Goal: Information Seeking & Learning: Learn about a topic

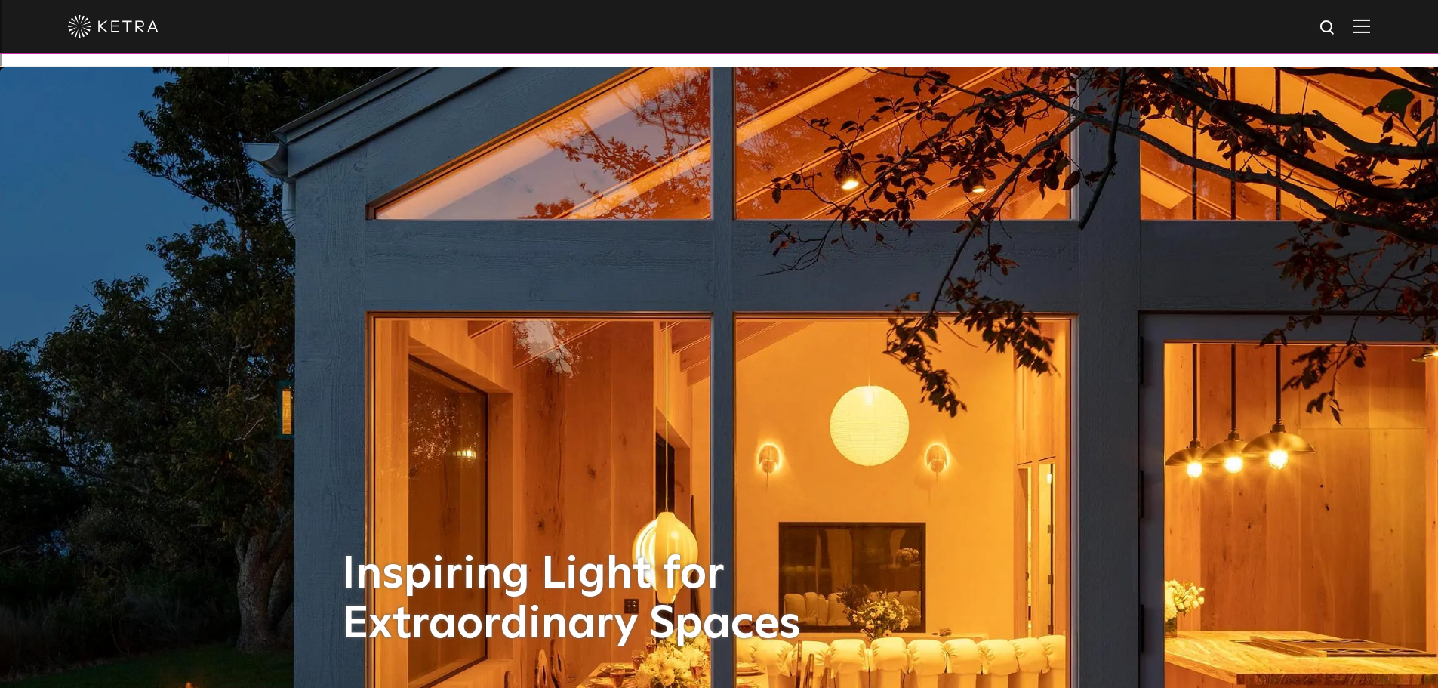
scroll to position [75, 0]
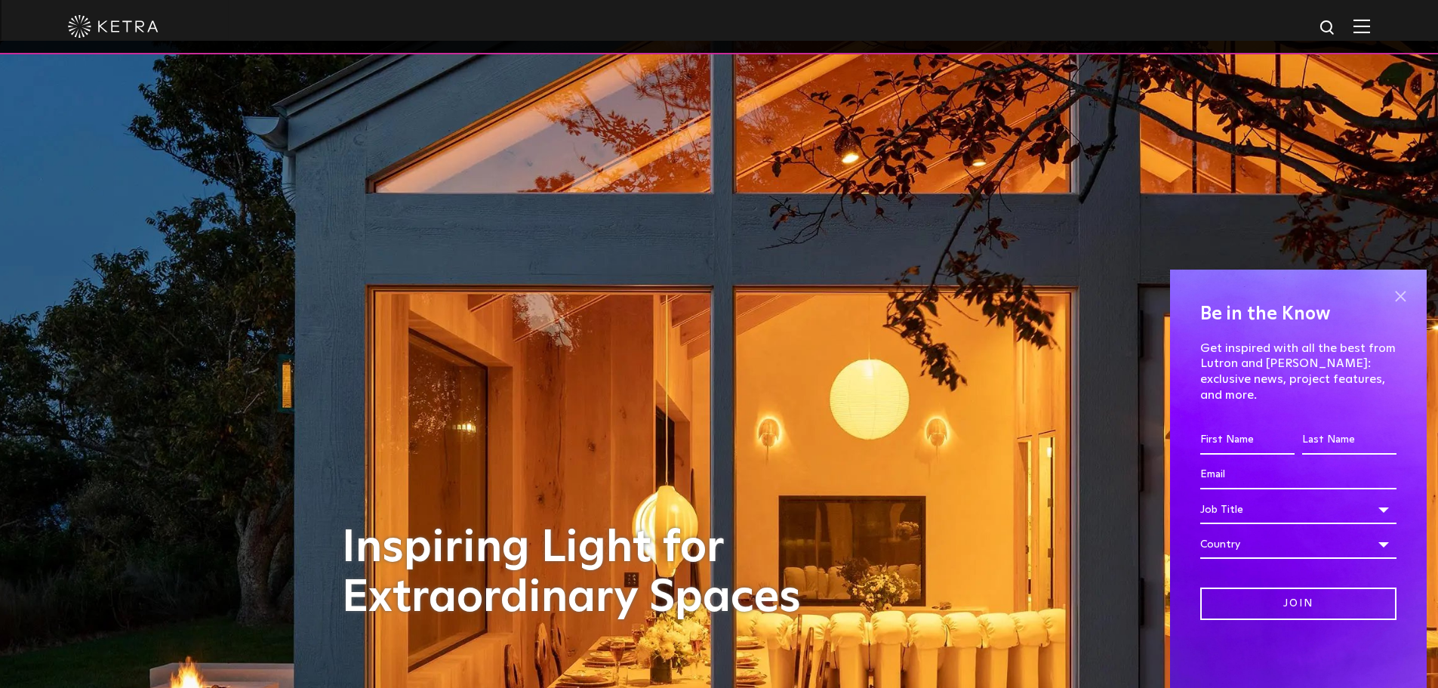
click at [1394, 304] on span at bounding box center [1400, 296] width 23 height 23
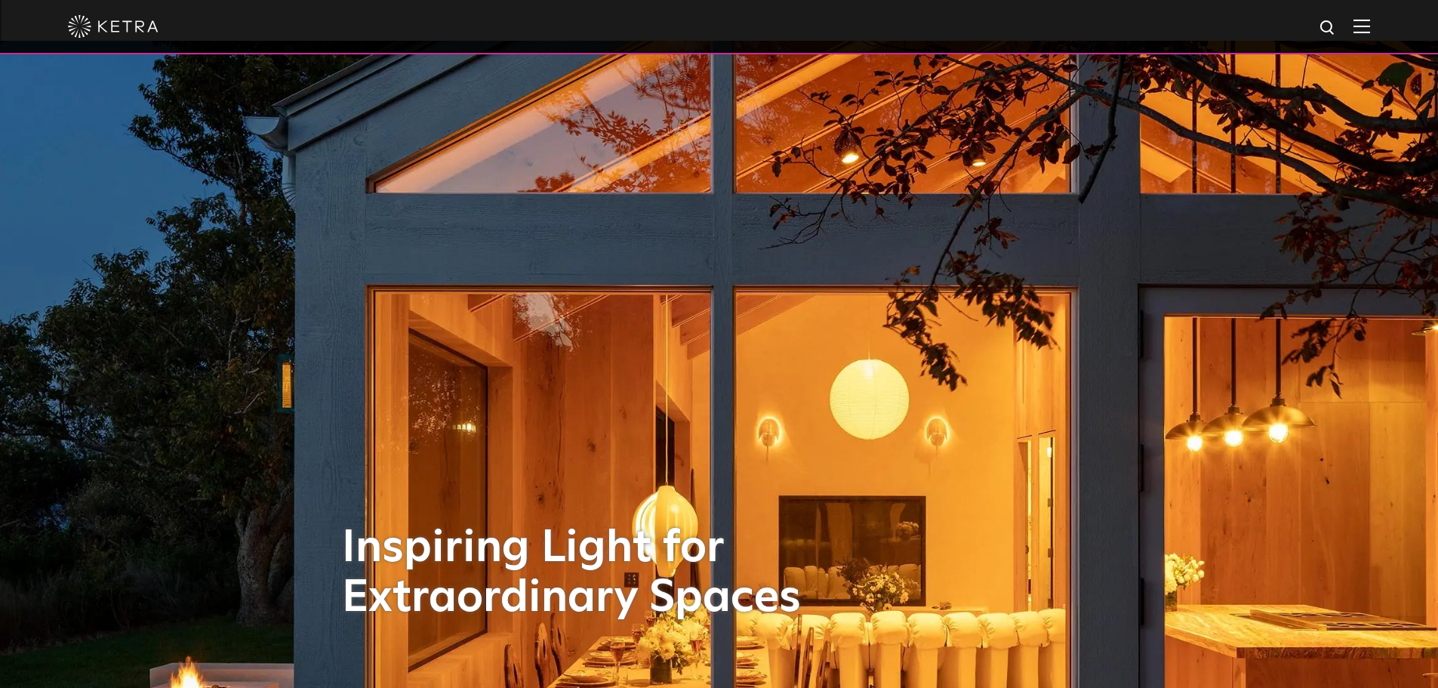
click at [1369, 26] on img at bounding box center [1361, 26] width 17 height 14
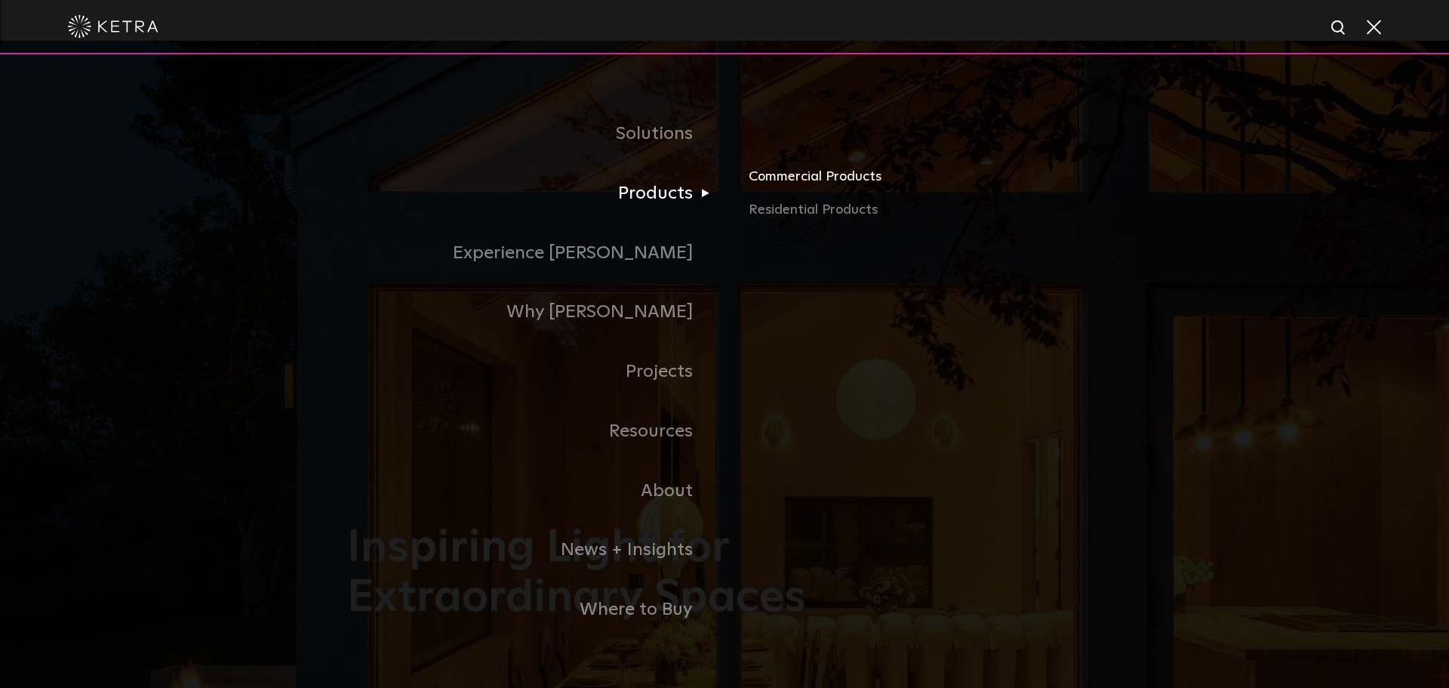
click at [763, 169] on link "Commercial Products" at bounding box center [925, 182] width 353 height 33
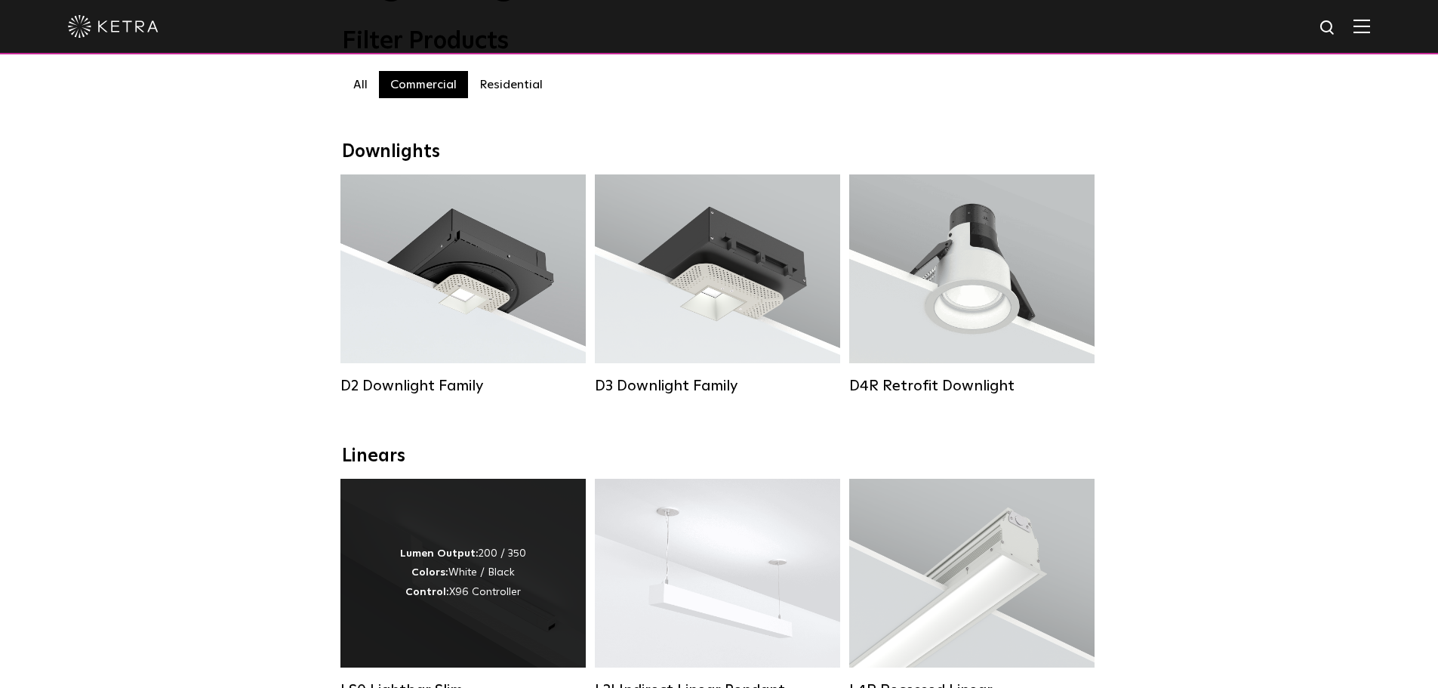
scroll to position [302, 0]
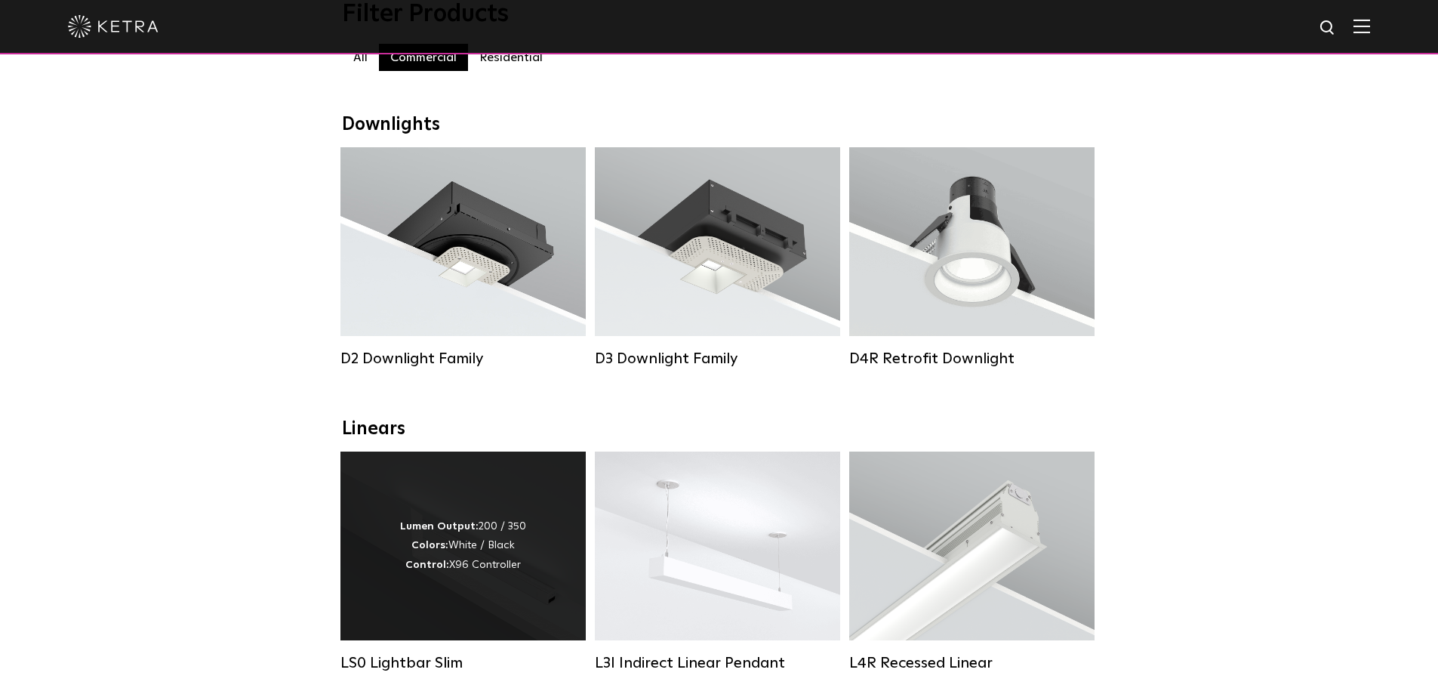
click at [499, 520] on div "Lumen Output: 200 / 350 Colors: White / Black Control: X96 Controller" at bounding box center [462, 545] width 245 height 189
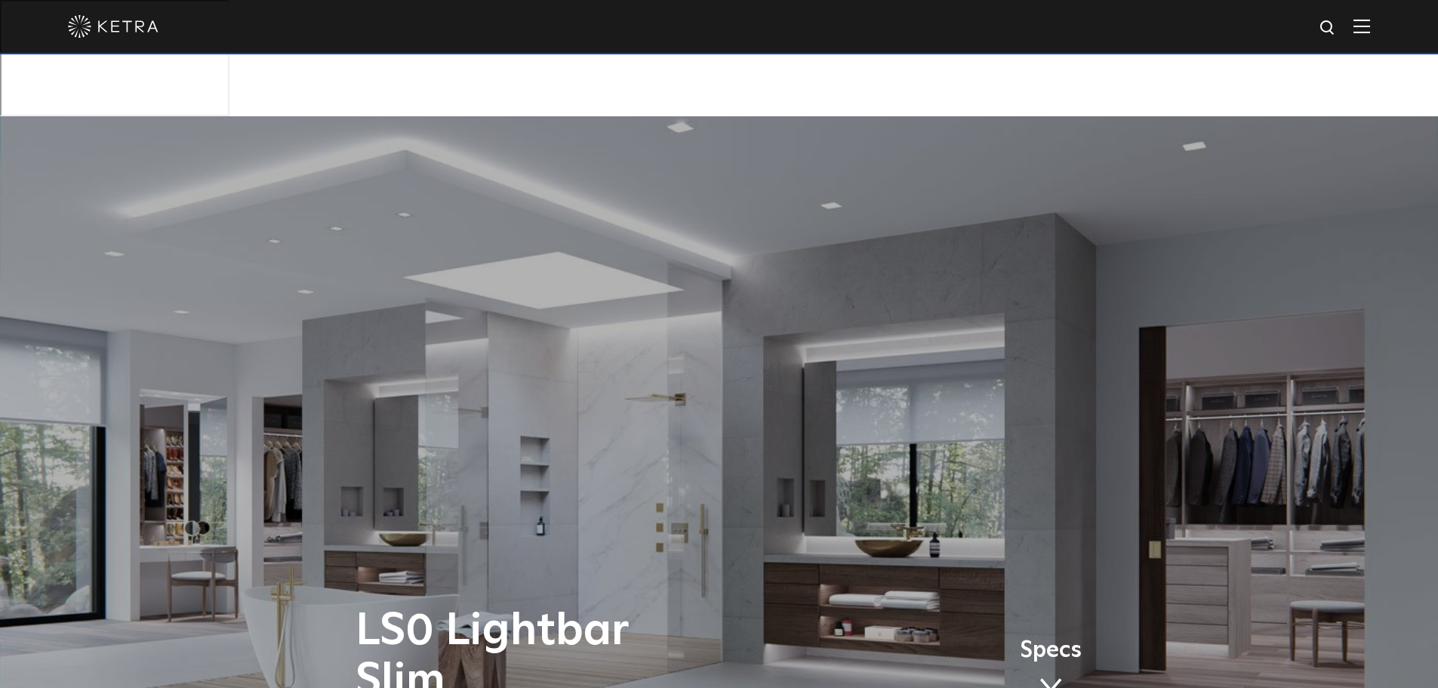
click at [1370, 28] on img at bounding box center [1361, 26] width 17 height 14
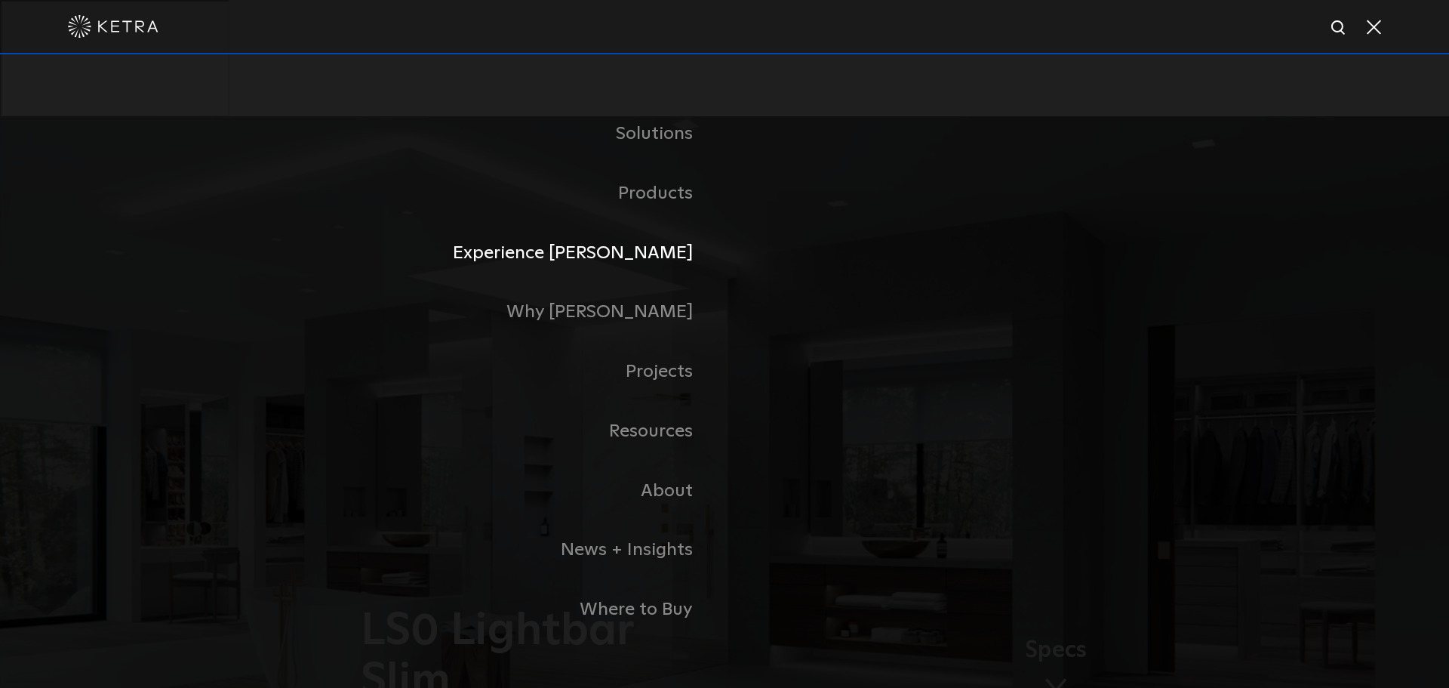
click at [670, 245] on link "Experience [PERSON_NAME]" at bounding box center [535, 253] width 377 height 60
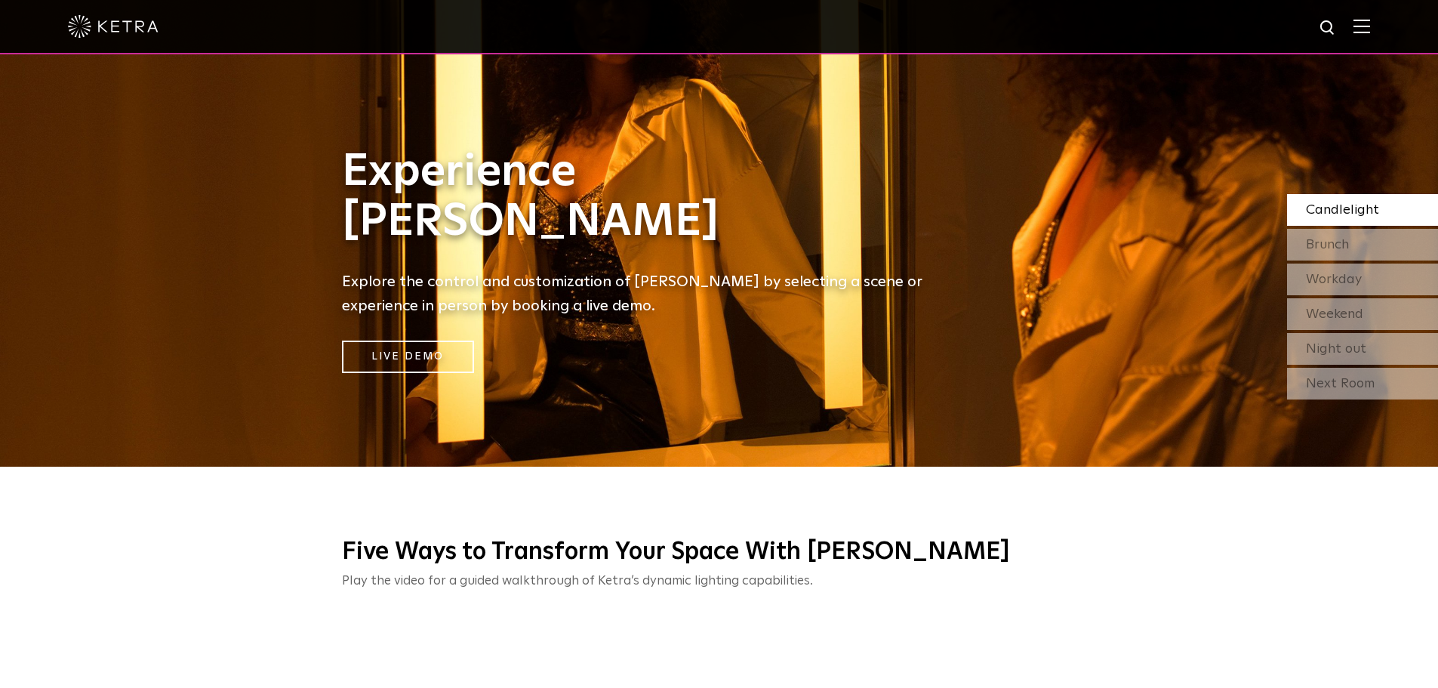
scroll to position [377, 0]
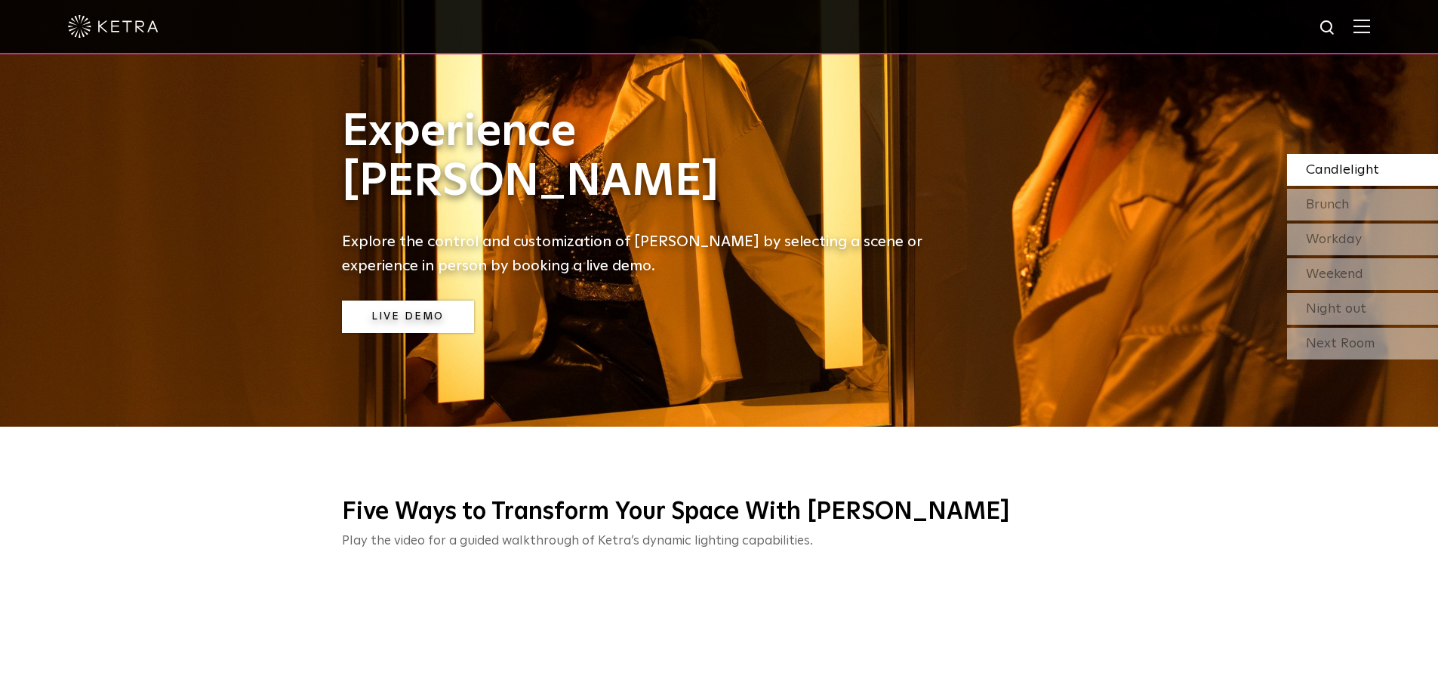
click at [448, 300] on link "Live Demo" at bounding box center [408, 316] width 132 height 32
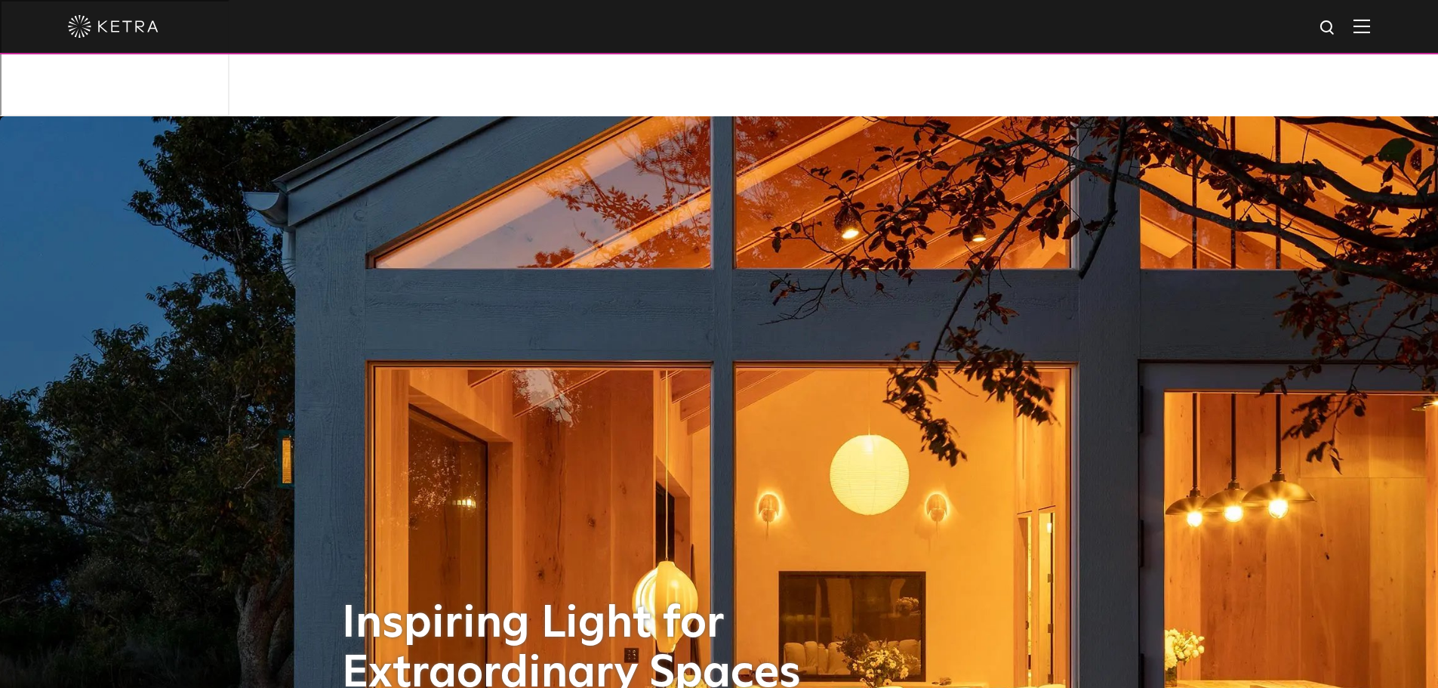
click at [1370, 19] on div at bounding box center [719, 26] width 1302 height 53
click at [1370, 23] on img at bounding box center [1361, 26] width 17 height 14
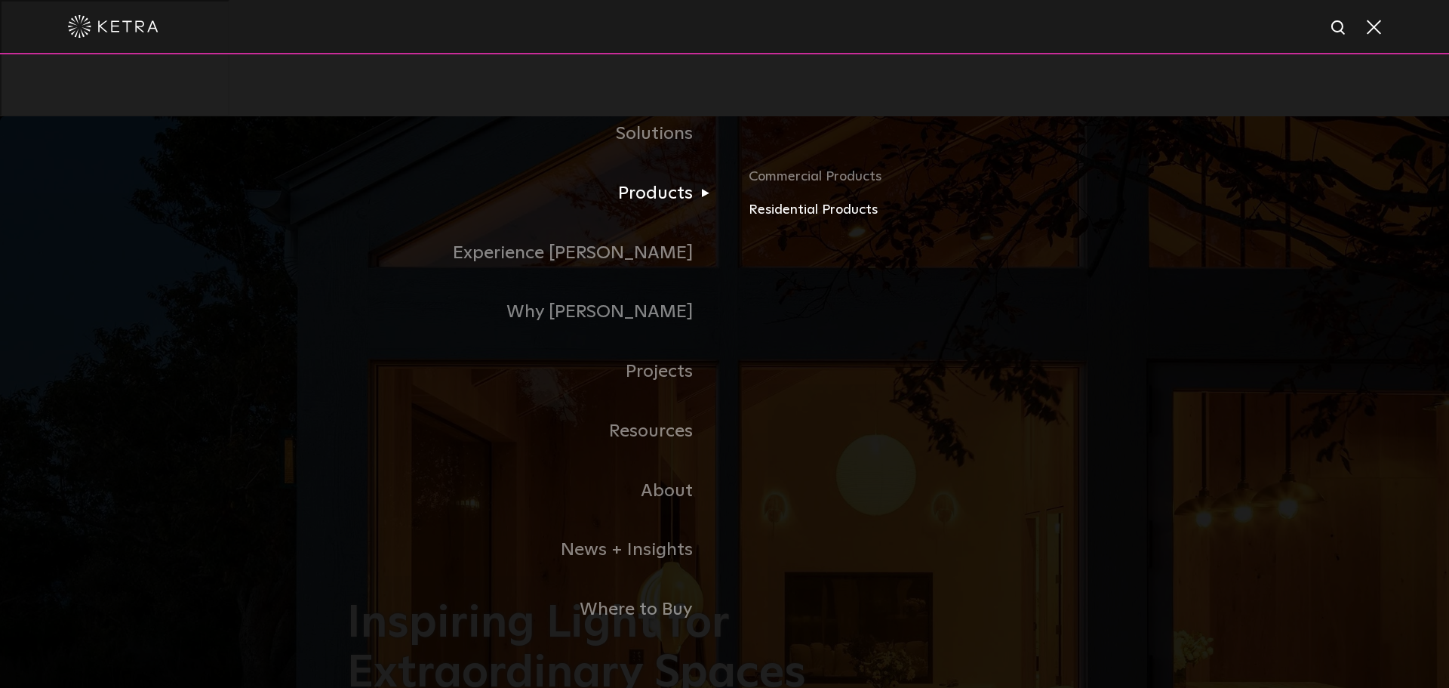
click at [767, 208] on link "Residential Products" at bounding box center [925, 210] width 353 height 22
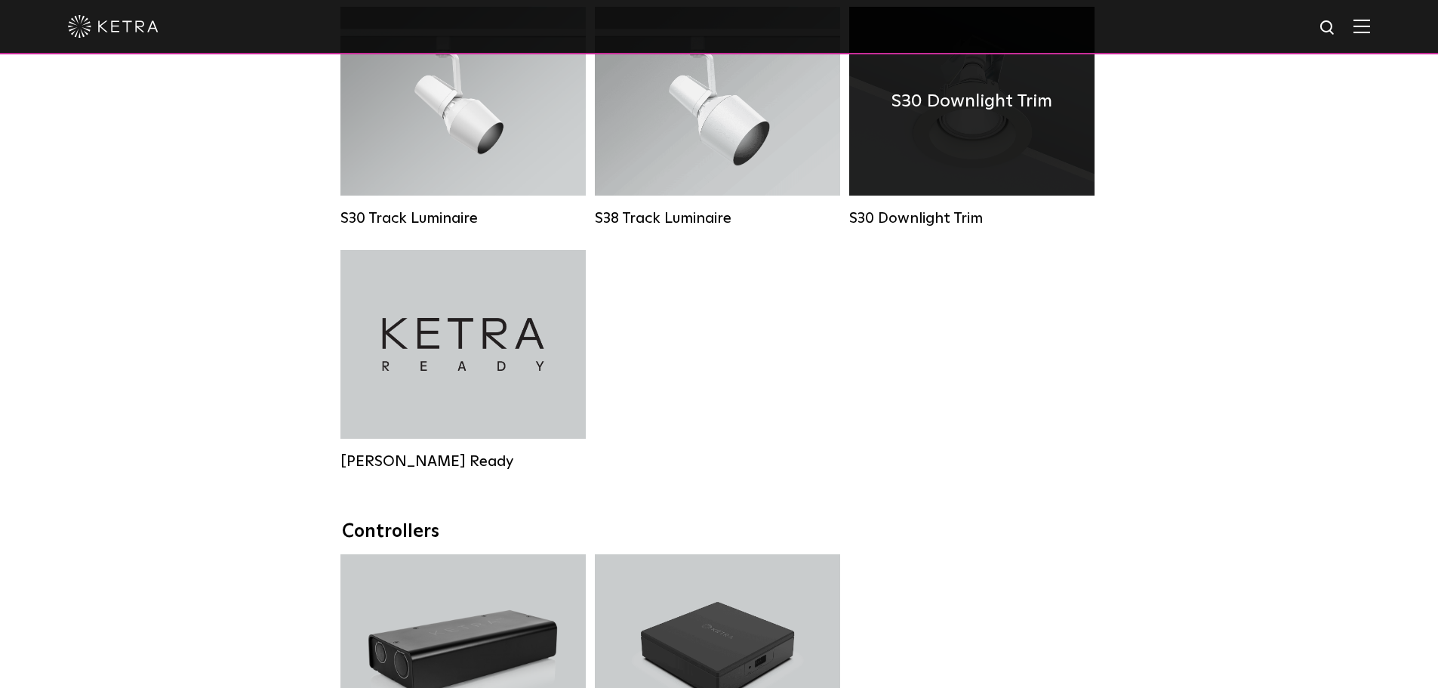
scroll to position [1283, 0]
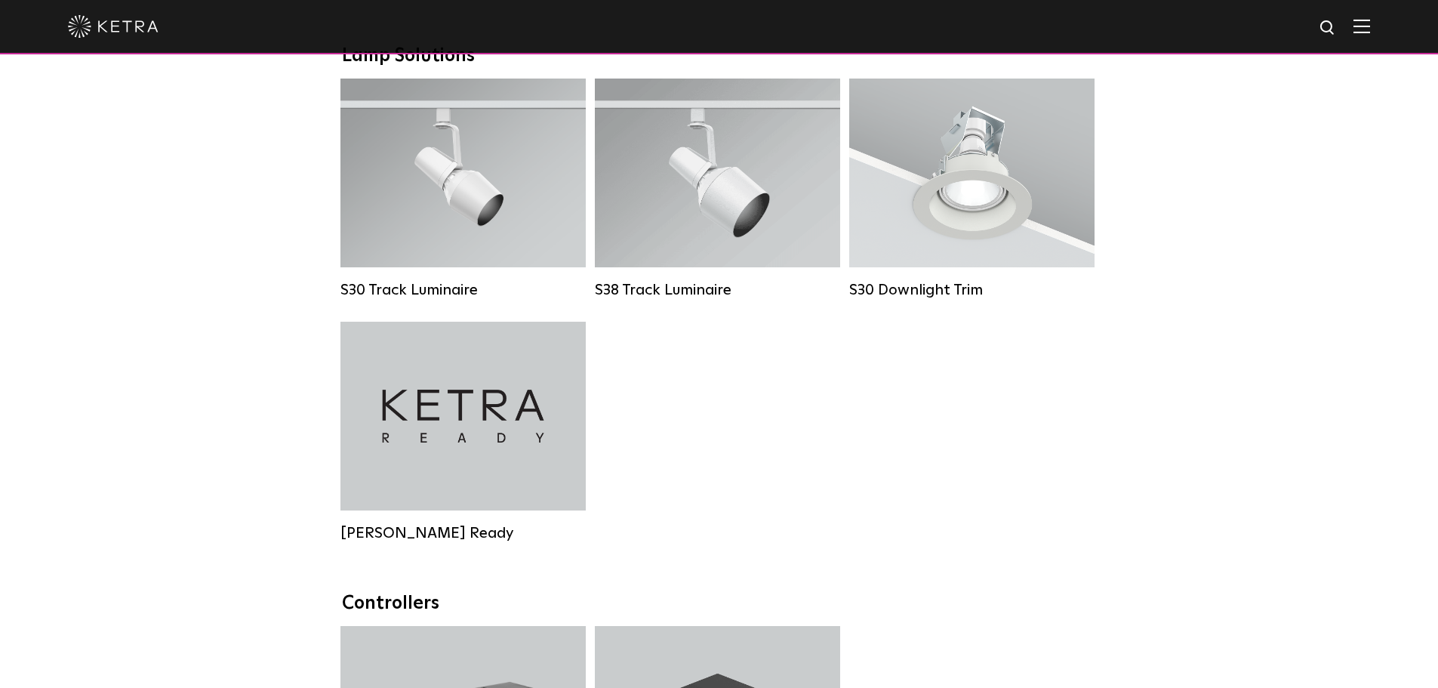
click at [1368, 26] on img at bounding box center [1361, 26] width 17 height 14
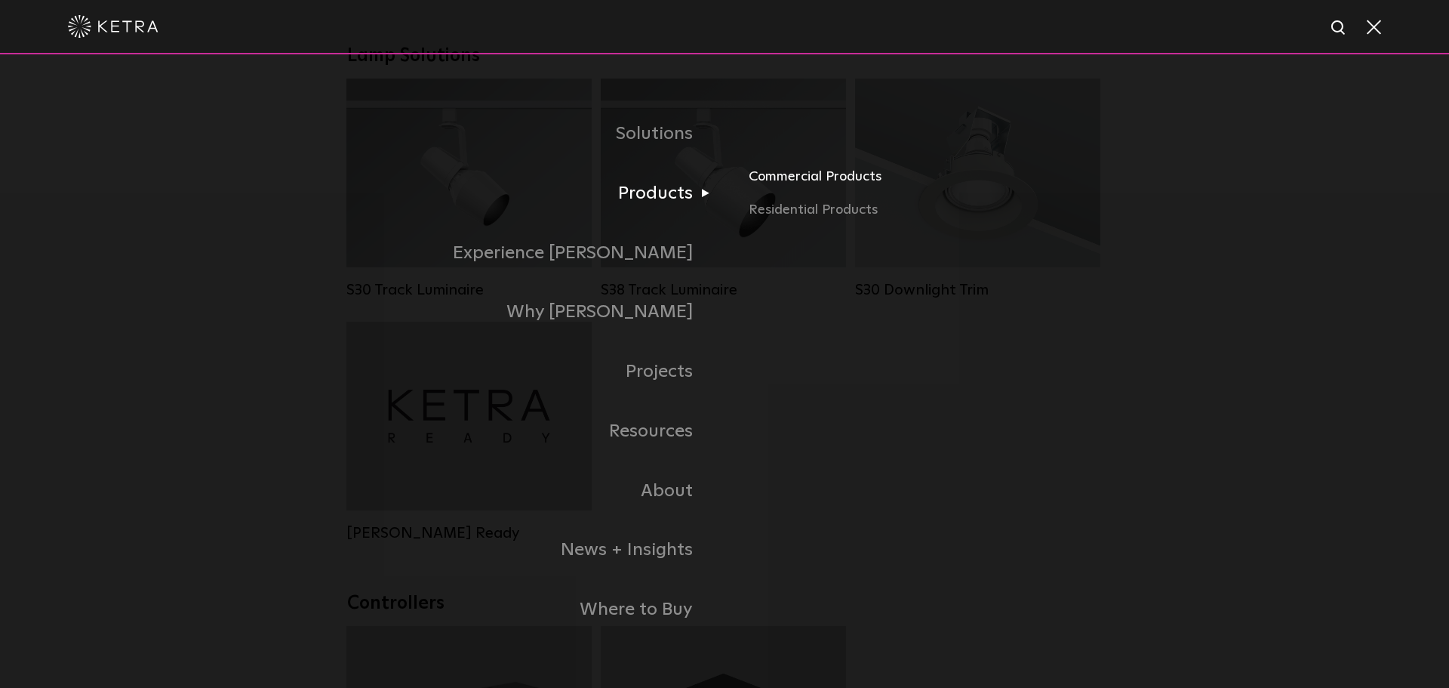
click at [757, 174] on link "Commercial Products" at bounding box center [925, 182] width 353 height 33
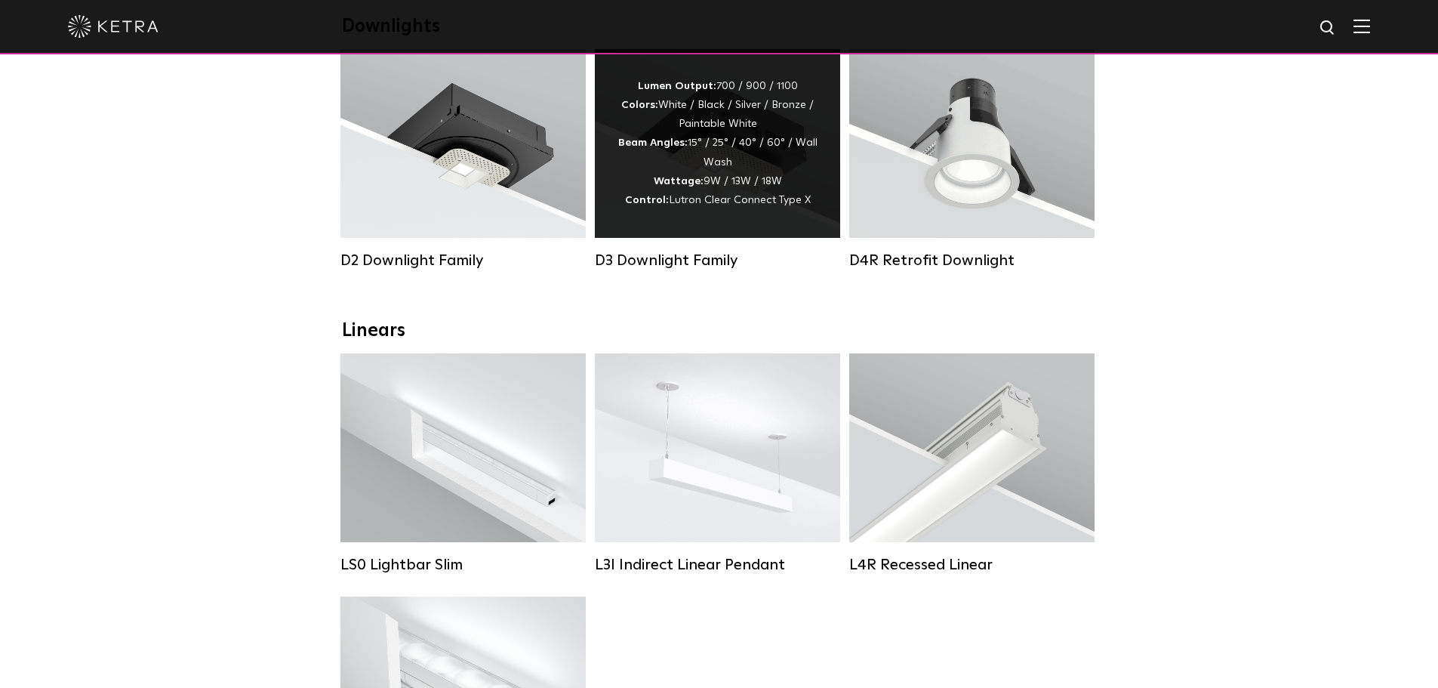
scroll to position [453, 0]
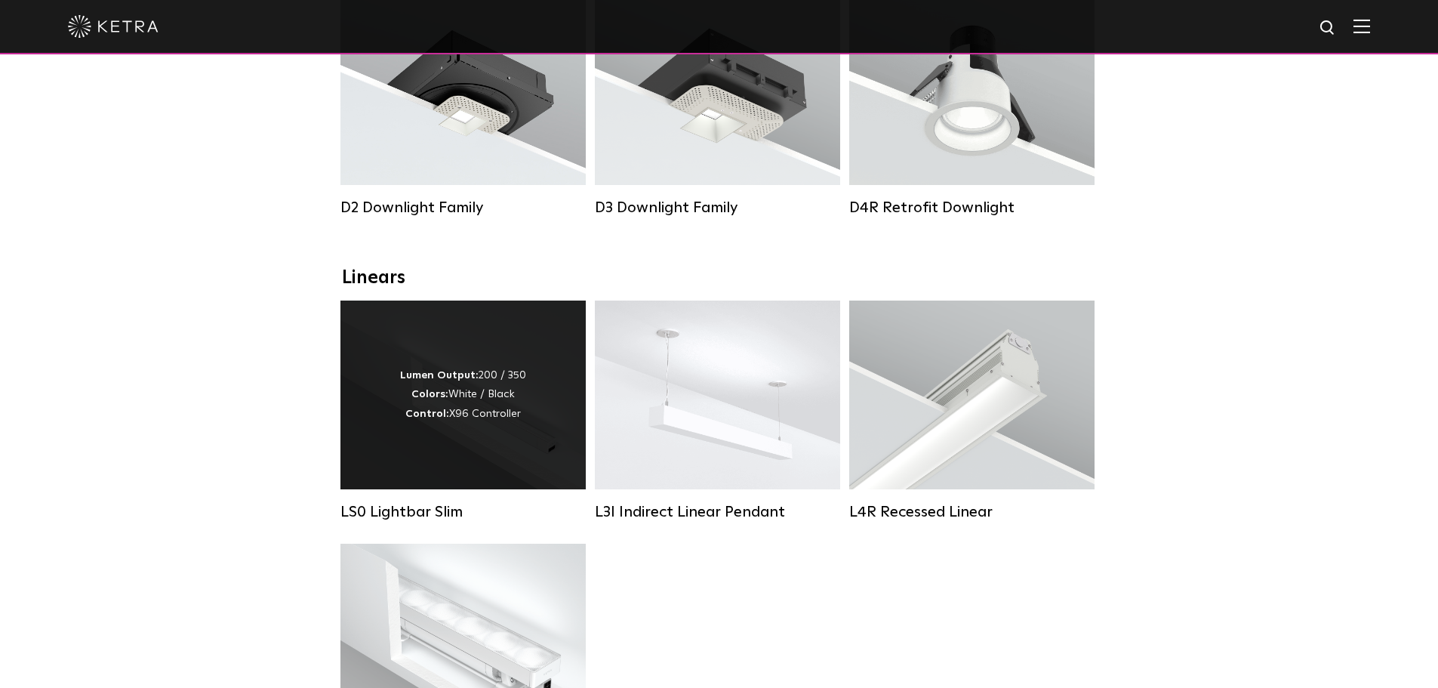
click at [500, 318] on div "Lumen Output: 200 / 350 Colors: White / Black Control: X96 Controller" at bounding box center [462, 394] width 245 height 189
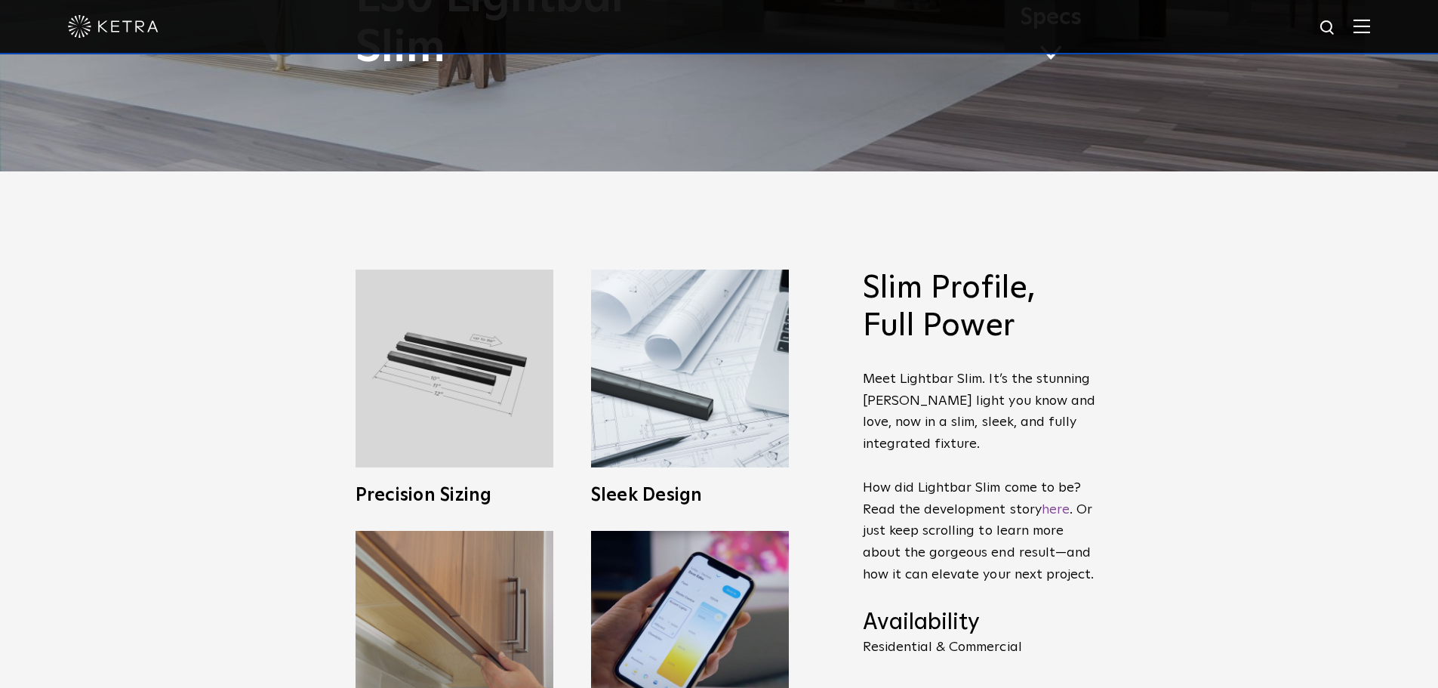
scroll to position [679, 0]
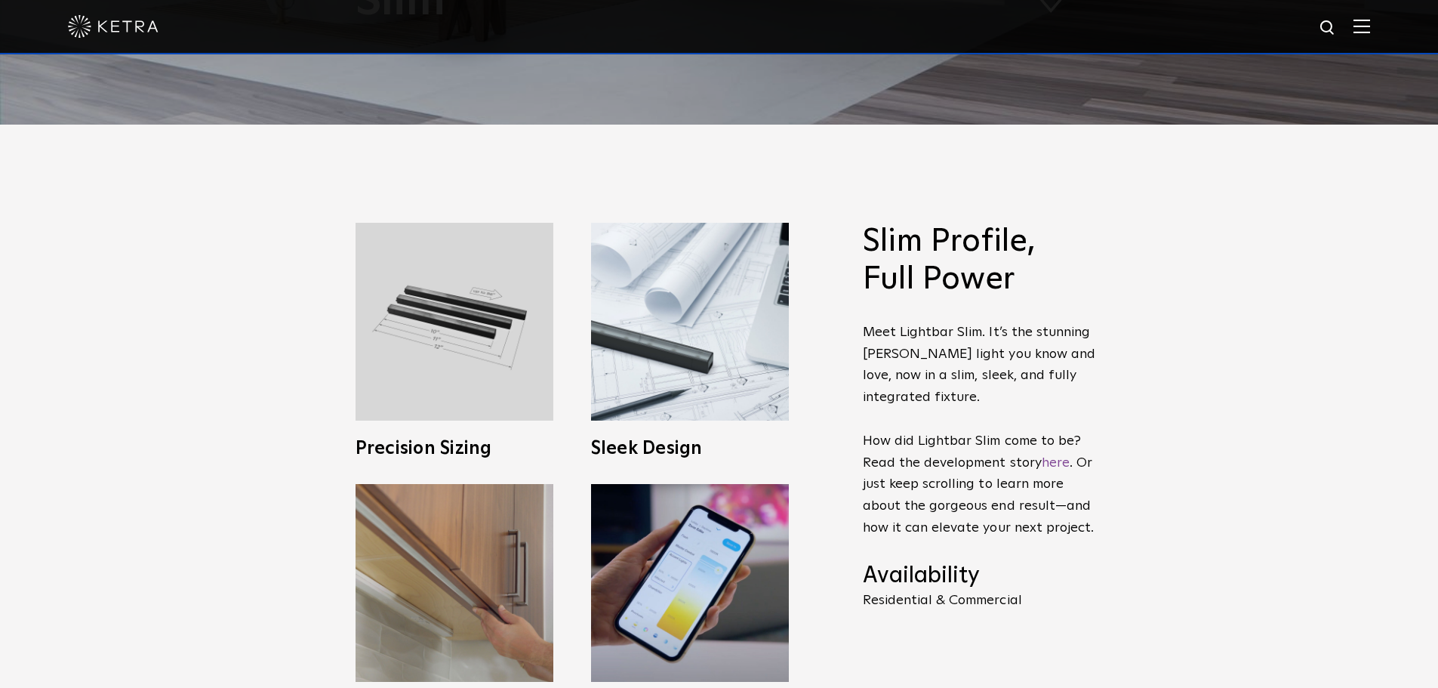
click at [343, 223] on span "Precision Sizing Designed to fit any space, Lightbar Slim can be ordered in sta…" at bounding box center [455, 353] width 236 height 261
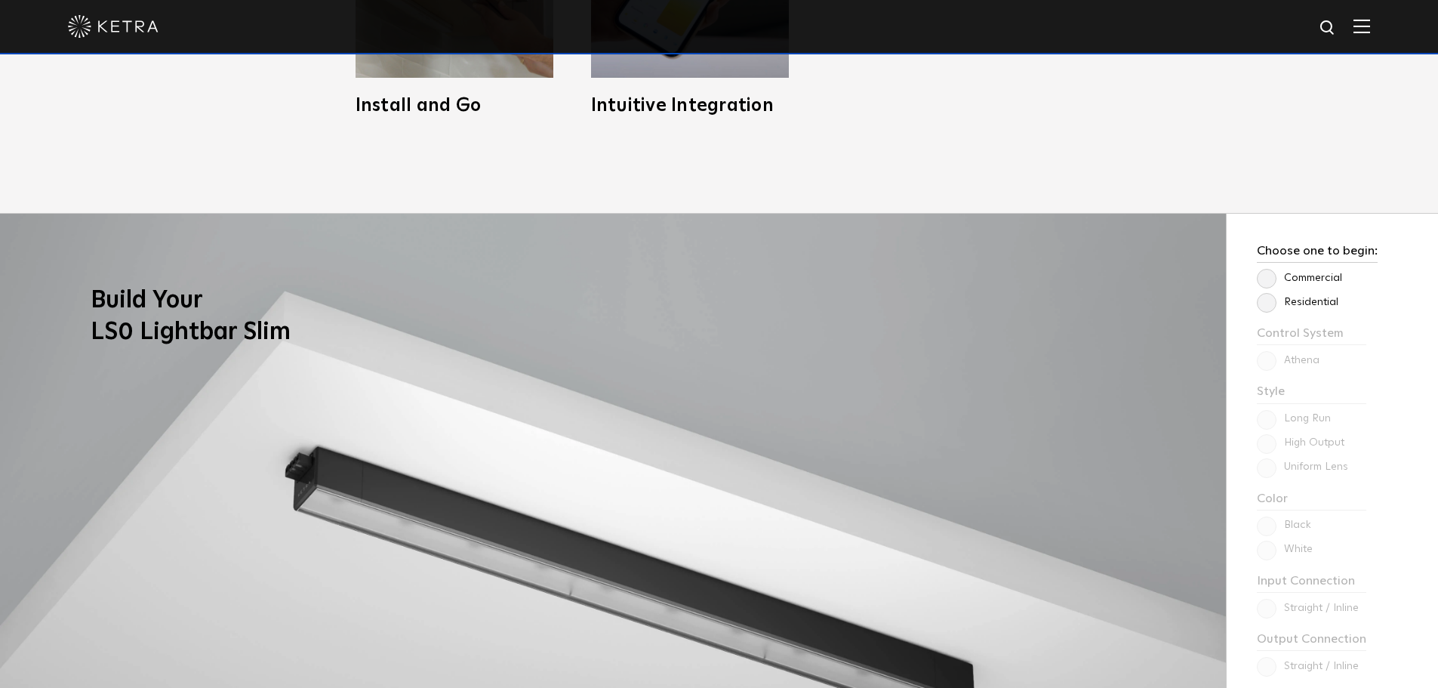
scroll to position [1359, 0]
